Goal: Task Accomplishment & Management: Use online tool/utility

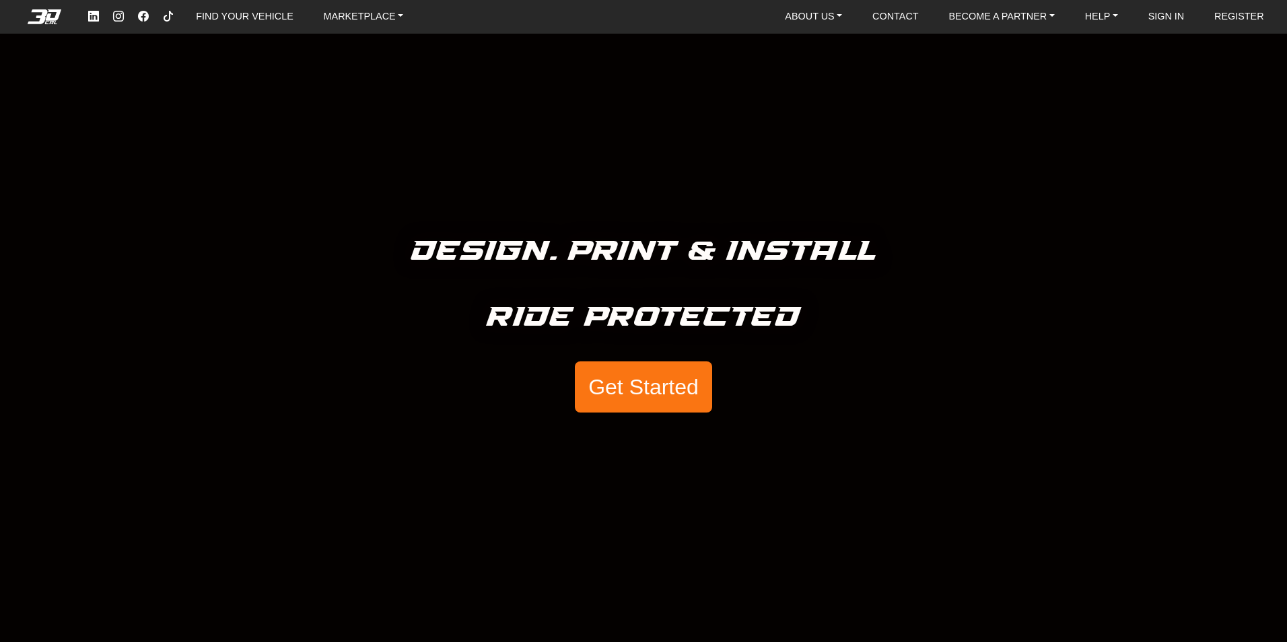
click at [681, 389] on button "Get Started" at bounding box center [643, 387] width 137 height 51
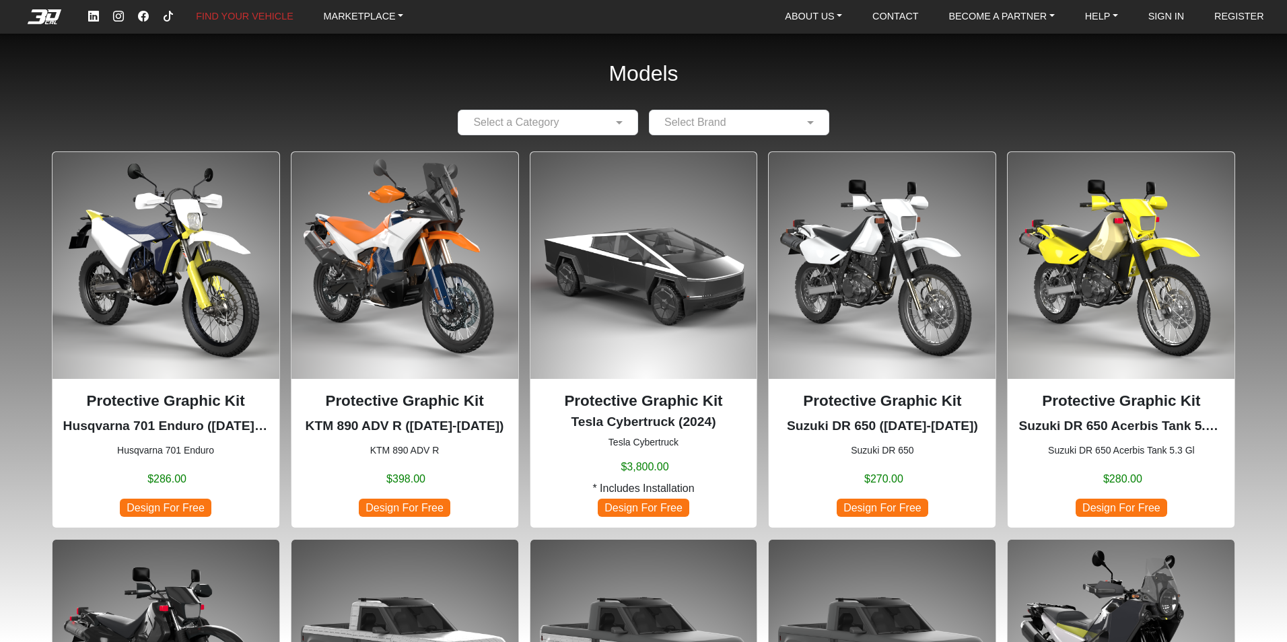
click at [594, 129] on input "text" at bounding box center [534, 122] width 139 height 16
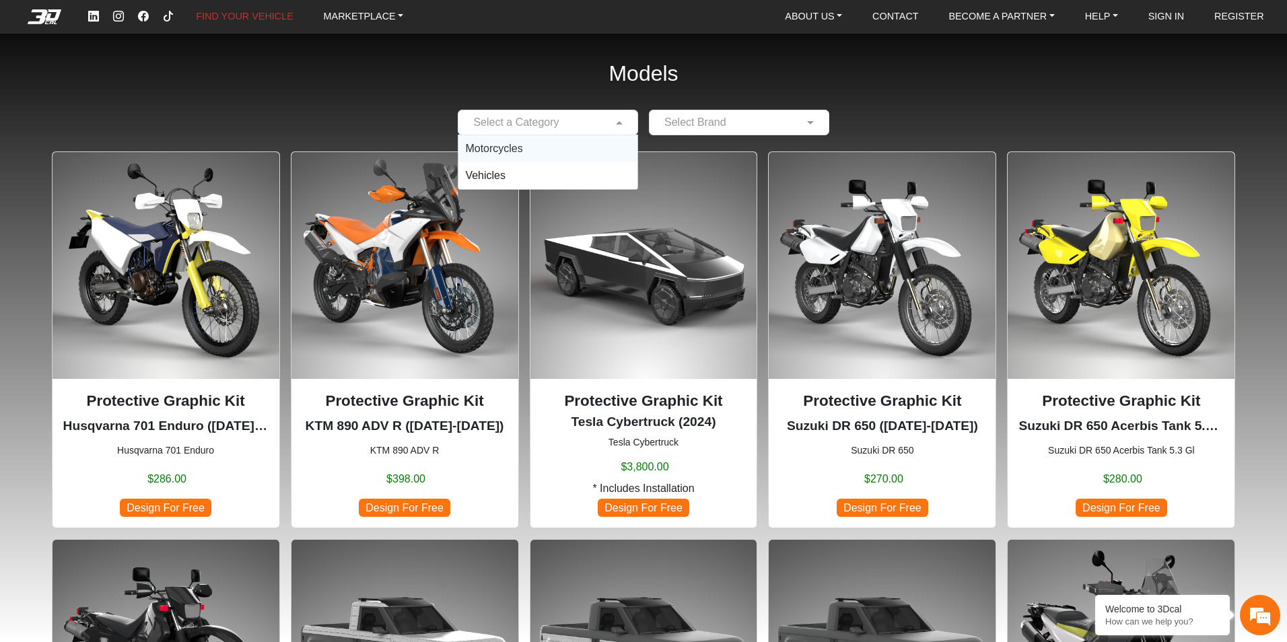
click at [543, 153] on div "Motorcycles" at bounding box center [548, 148] width 179 height 27
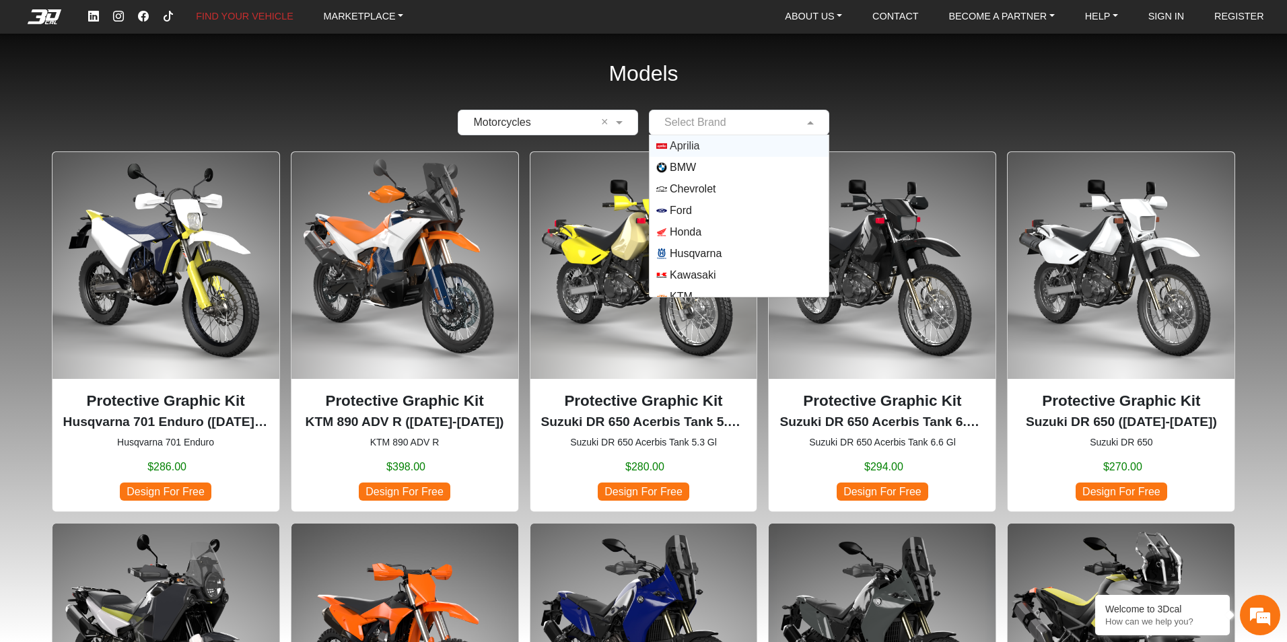
click at [718, 125] on input "text" at bounding box center [726, 122] width 139 height 16
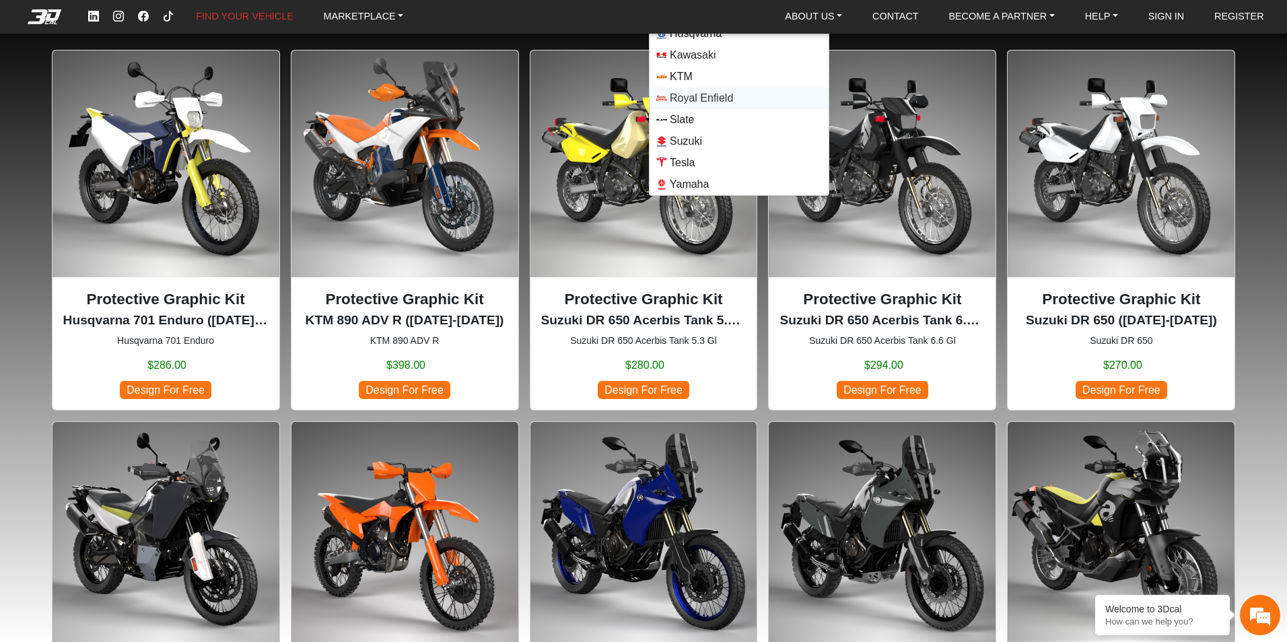
scroll to position [135, 0]
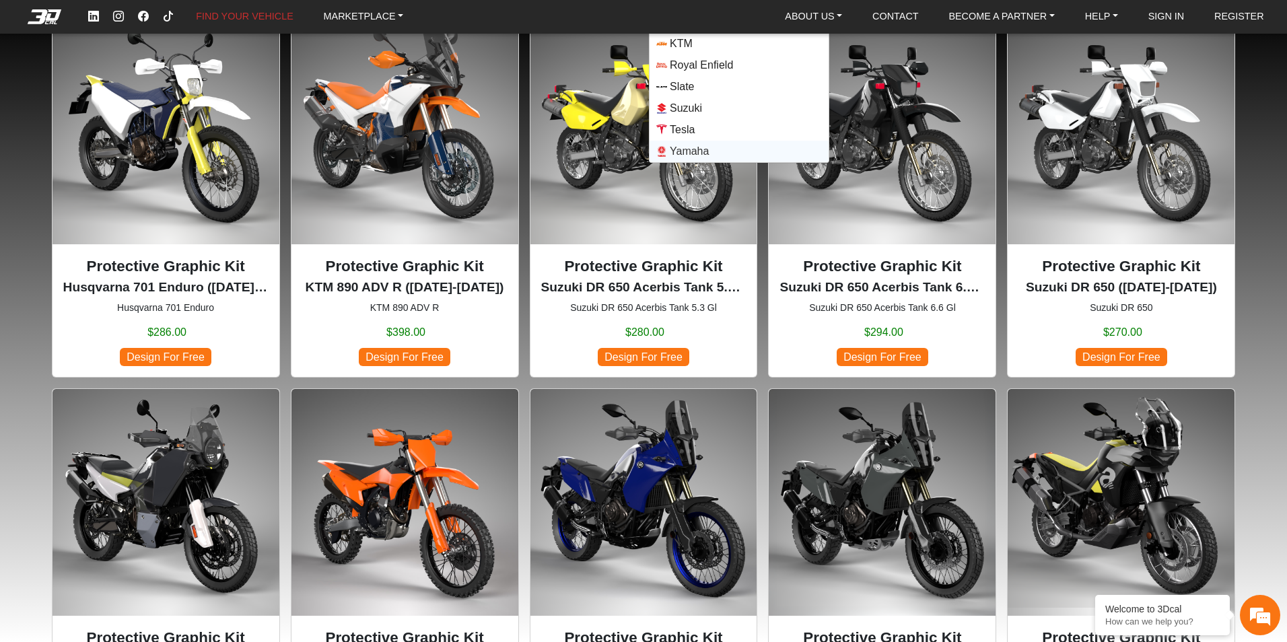
click at [719, 155] on span "Yamaha" at bounding box center [740, 151] width 166 height 11
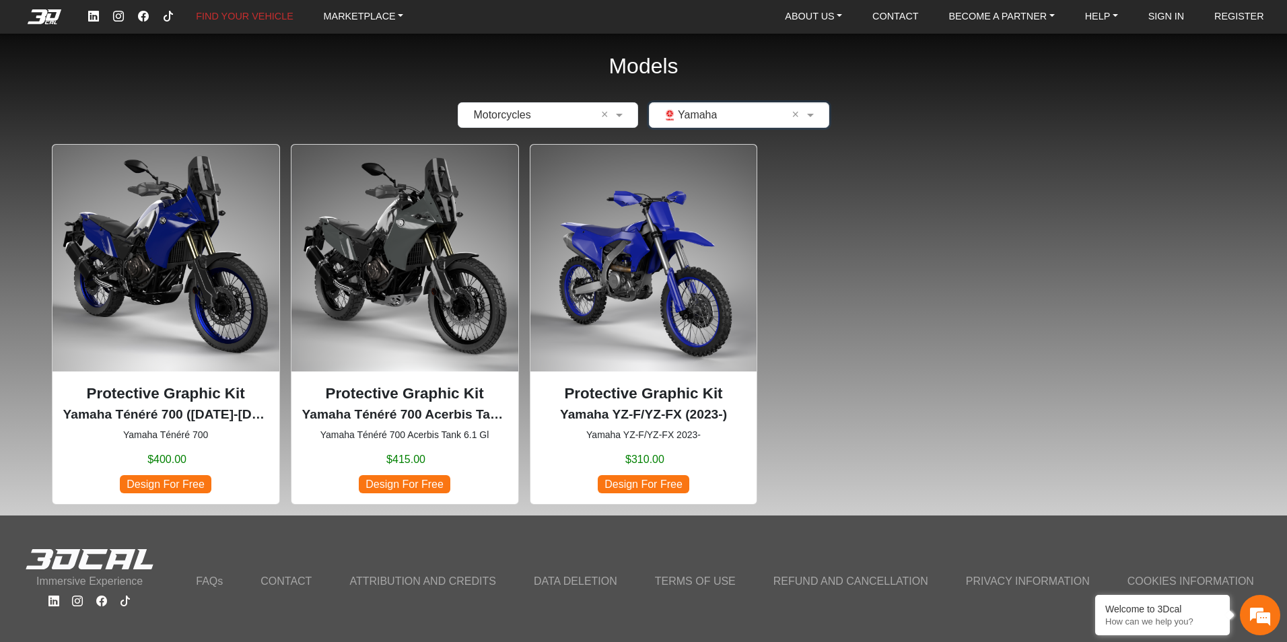
scroll to position [18, 0]
